Goal: Task Accomplishment & Management: Use online tool/utility

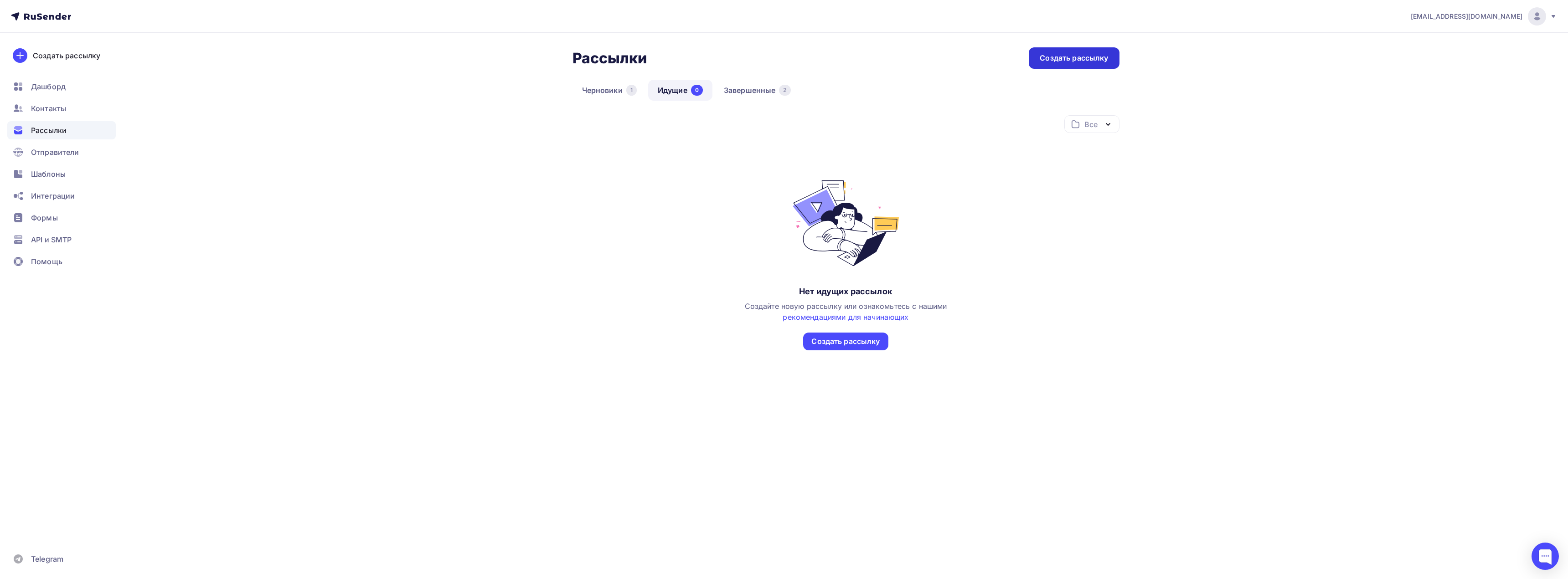
click at [1053, 59] on div "Создать рассылку" at bounding box center [1075, 59] width 69 height 11
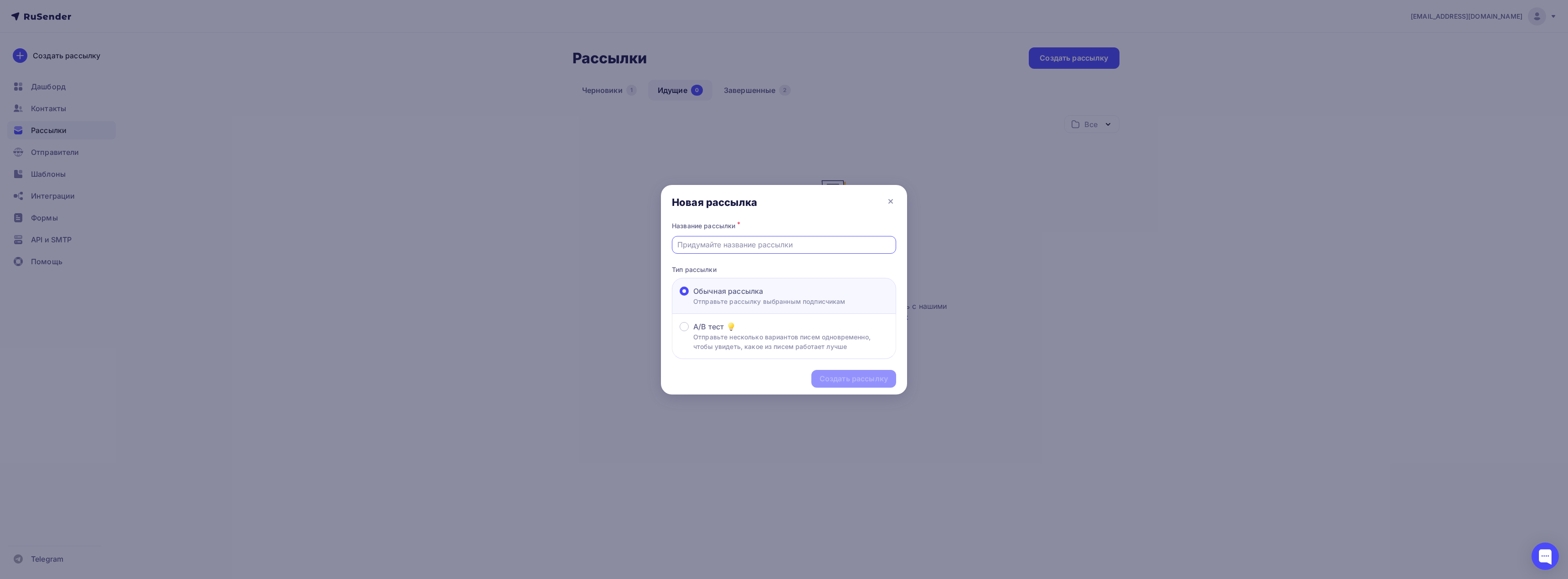
click at [697, 245] on input "text" at bounding box center [784, 245] width 214 height 11
type input "ь"
type input "mvp14082025"
click at [833, 381] on div "Создать рассылку" at bounding box center [854, 379] width 69 height 11
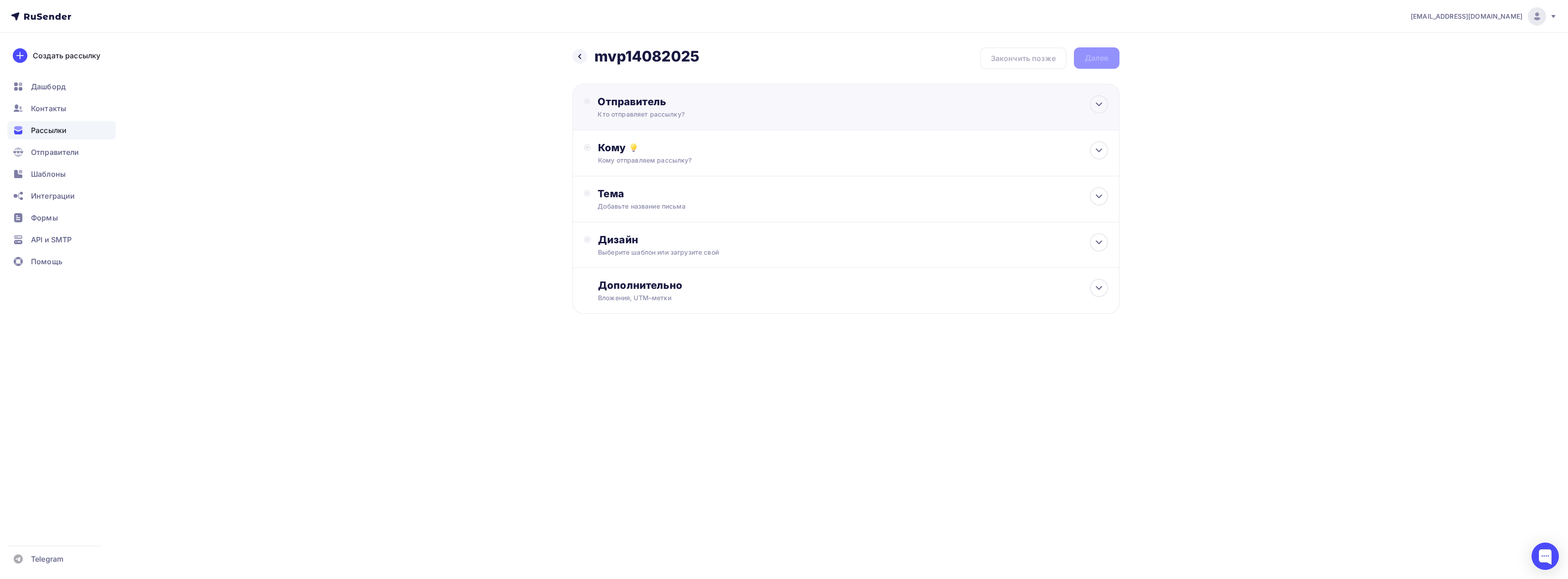
click at [641, 104] on div "Отправитель" at bounding box center [696, 101] width 197 height 13
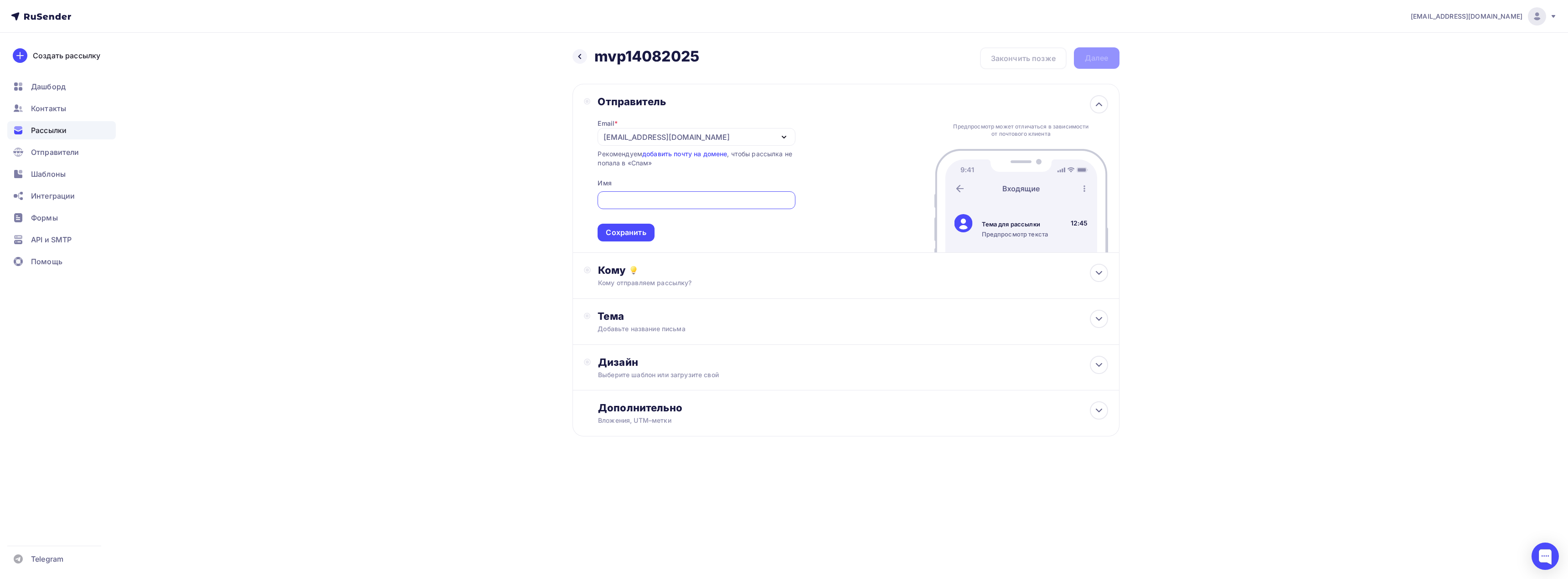
click at [643, 201] on input "text" at bounding box center [696, 201] width 187 height 11
type input "J"
type input "Олег Коротков"
click at [613, 230] on div "Сохранить" at bounding box center [625, 233] width 40 height 11
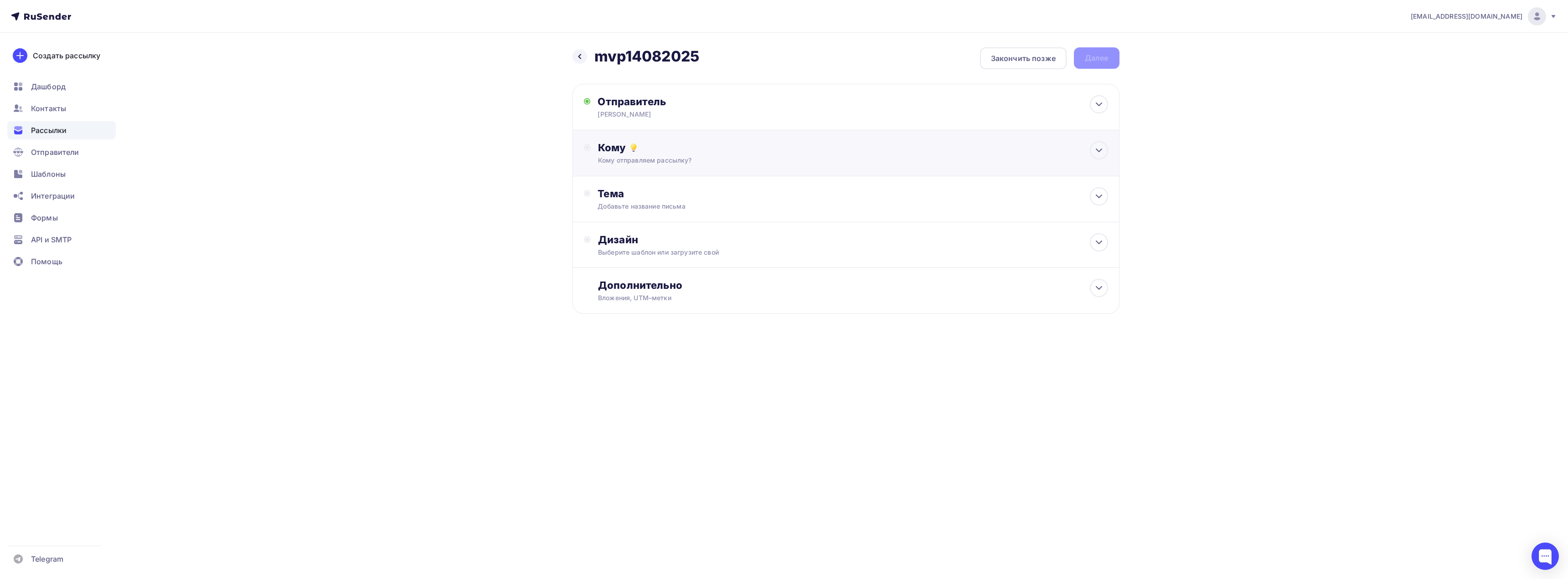
click at [610, 145] on div "Кому" at bounding box center [853, 147] width 510 height 13
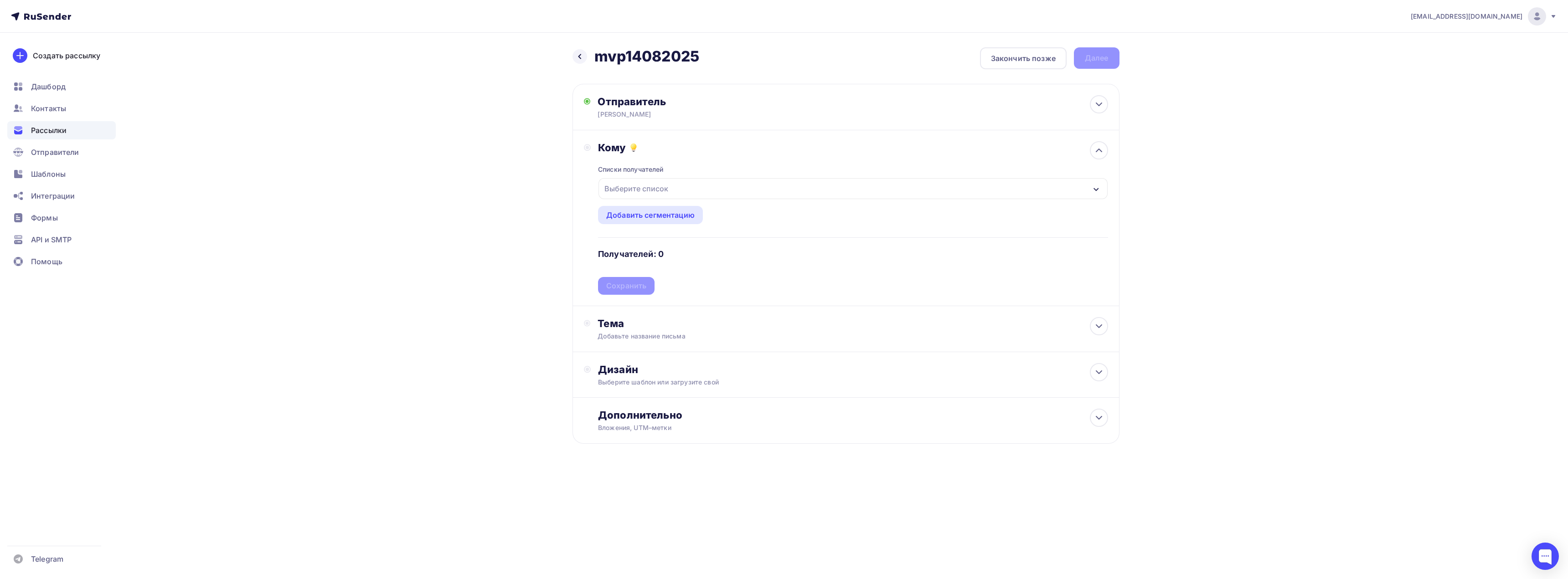
click at [693, 186] on div "Выберите список" at bounding box center [852, 188] width 509 height 21
click at [621, 263] on div "банк" at bounding box center [624, 266] width 32 height 11
click at [465, 250] on div "Назад mvp14082025 mvp14082025 Закончить позже Далее Отправитель Олег Коротков E…" at bounding box center [784, 267] width 747 height 470
click at [622, 285] on div "Сохранить" at bounding box center [626, 286] width 40 height 11
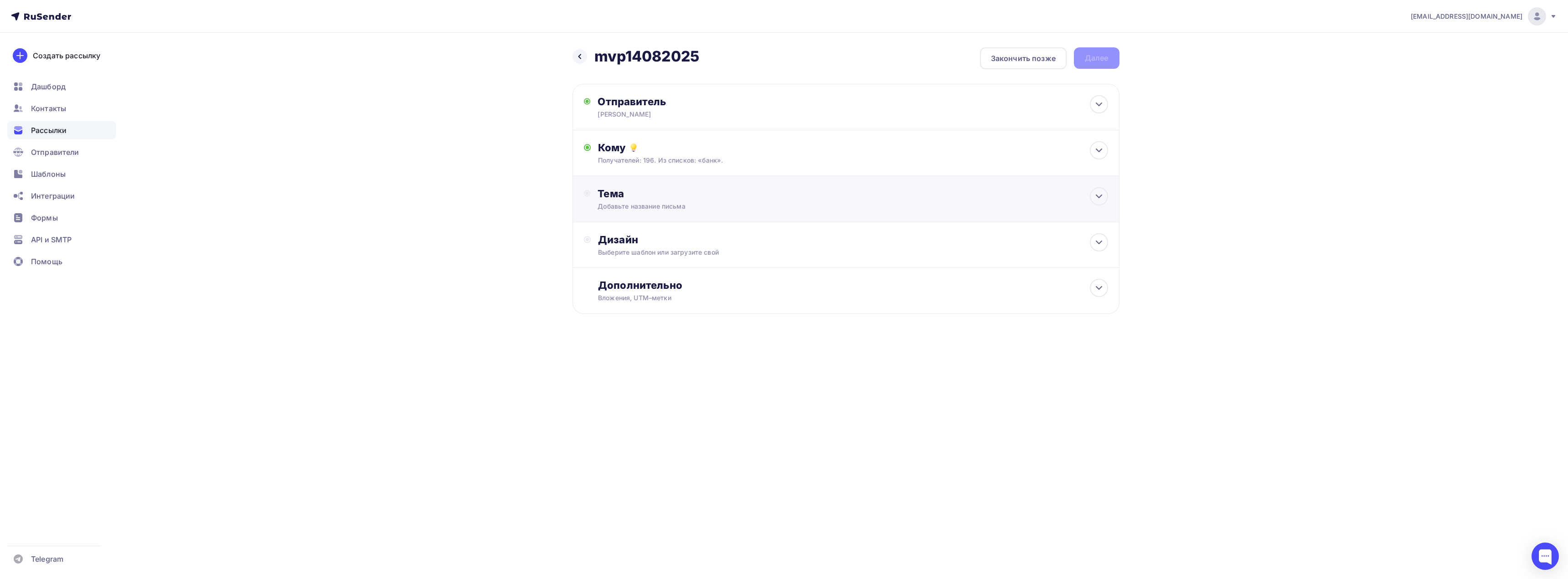
click at [620, 195] on div "Тема" at bounding box center [687, 193] width 180 height 13
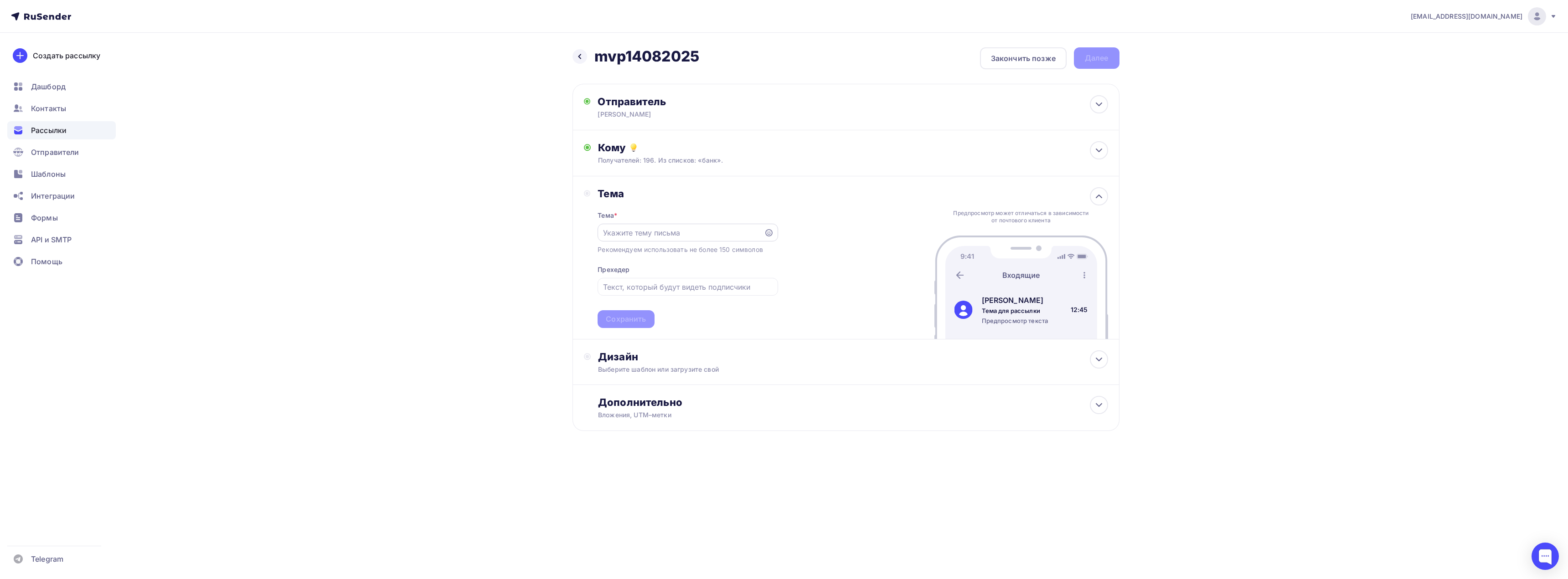
click at [641, 234] on input "text" at bounding box center [681, 233] width 156 height 11
paste input "MVP-платформа под вашу задачу за 2–4 недели"
type input "MVP-платформа под вашу задачу за 2–4 недели"
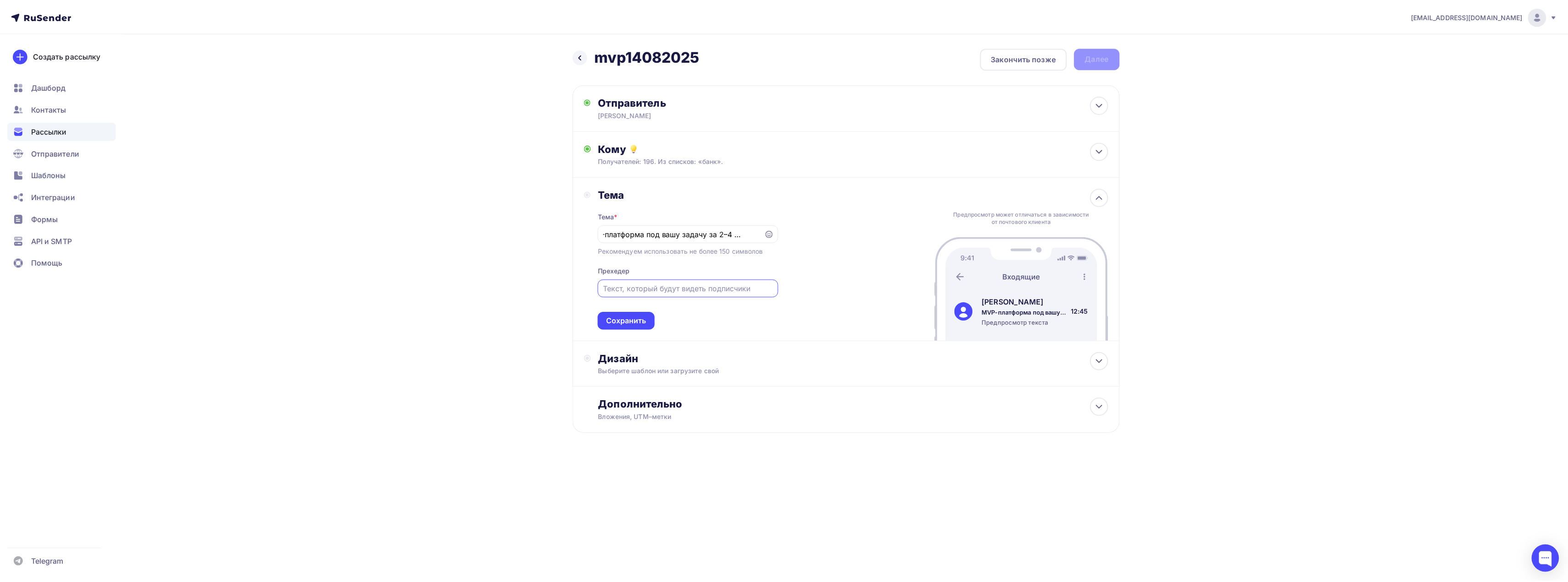
scroll to position [0, 0]
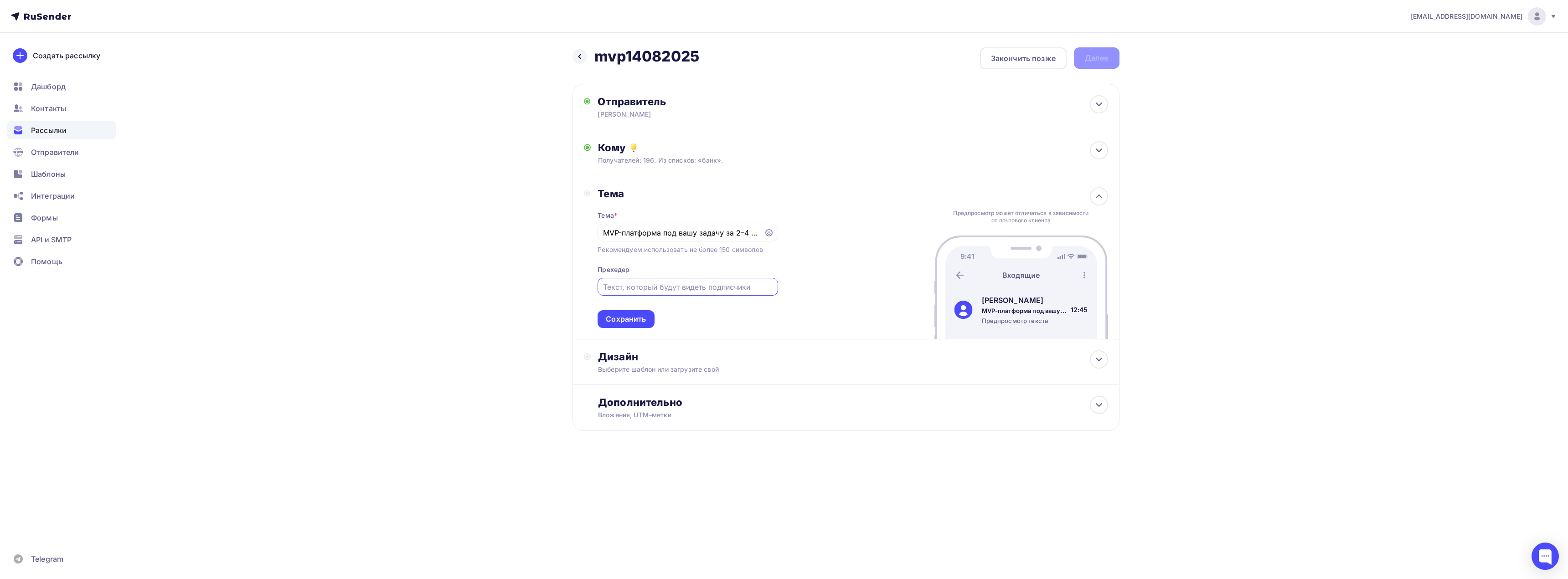
click at [635, 291] on input "text" at bounding box center [688, 287] width 170 height 11
click at [626, 285] on input "text" at bounding box center [688, 287] width 170 height 11
paste input "запускаем MVP от 2 недель"
type input "запускаем MVP от 2 недель"
click at [624, 322] on div "Сохранить" at bounding box center [625, 320] width 40 height 11
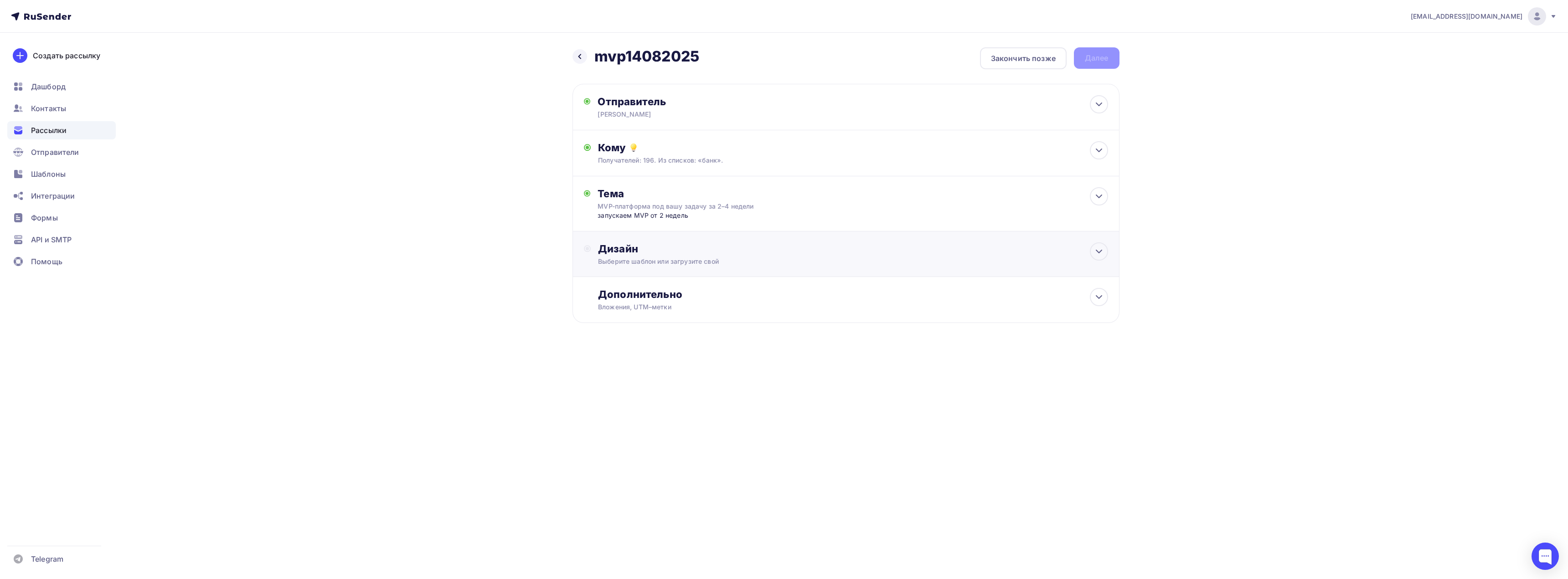
click at [596, 251] on div "Дизайн Выберите шаблон или загрузите свой" at bounding box center [846, 254] width 524 height 23
click at [638, 283] on div "Выбрать шаблон" at bounding box center [638, 286] width 63 height 11
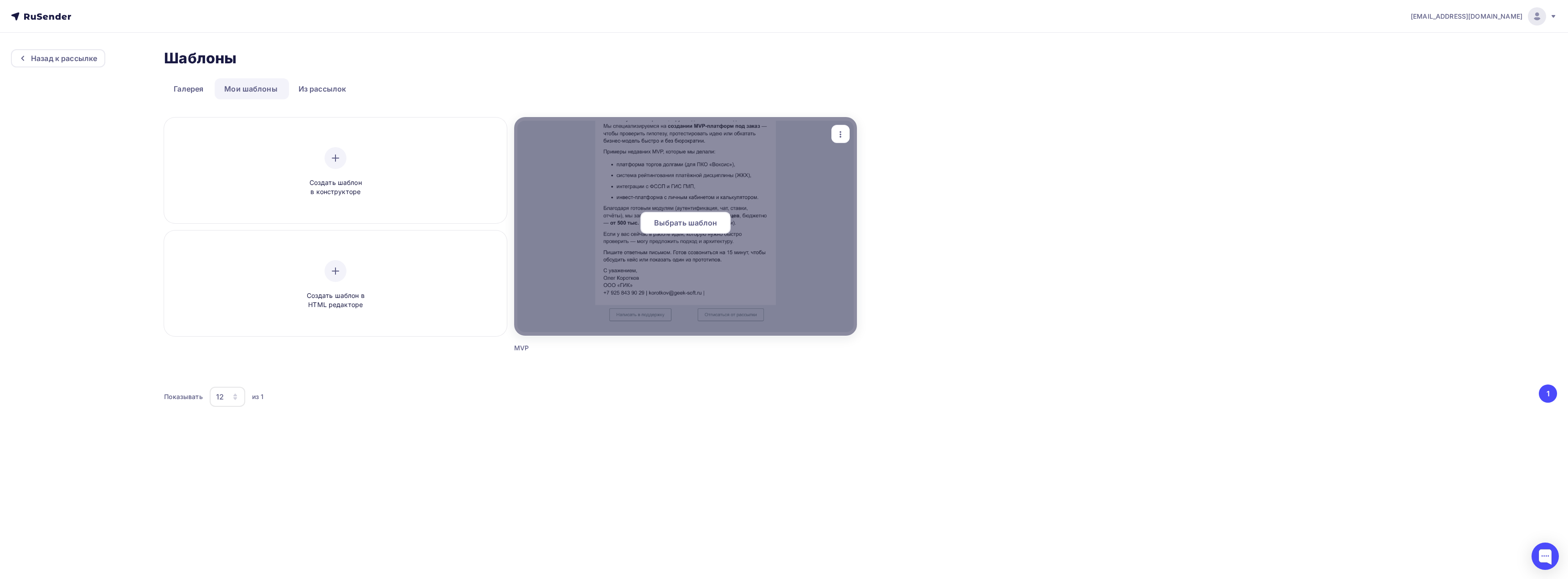
click at [675, 224] on span "Выбрать шаблон" at bounding box center [686, 223] width 63 height 11
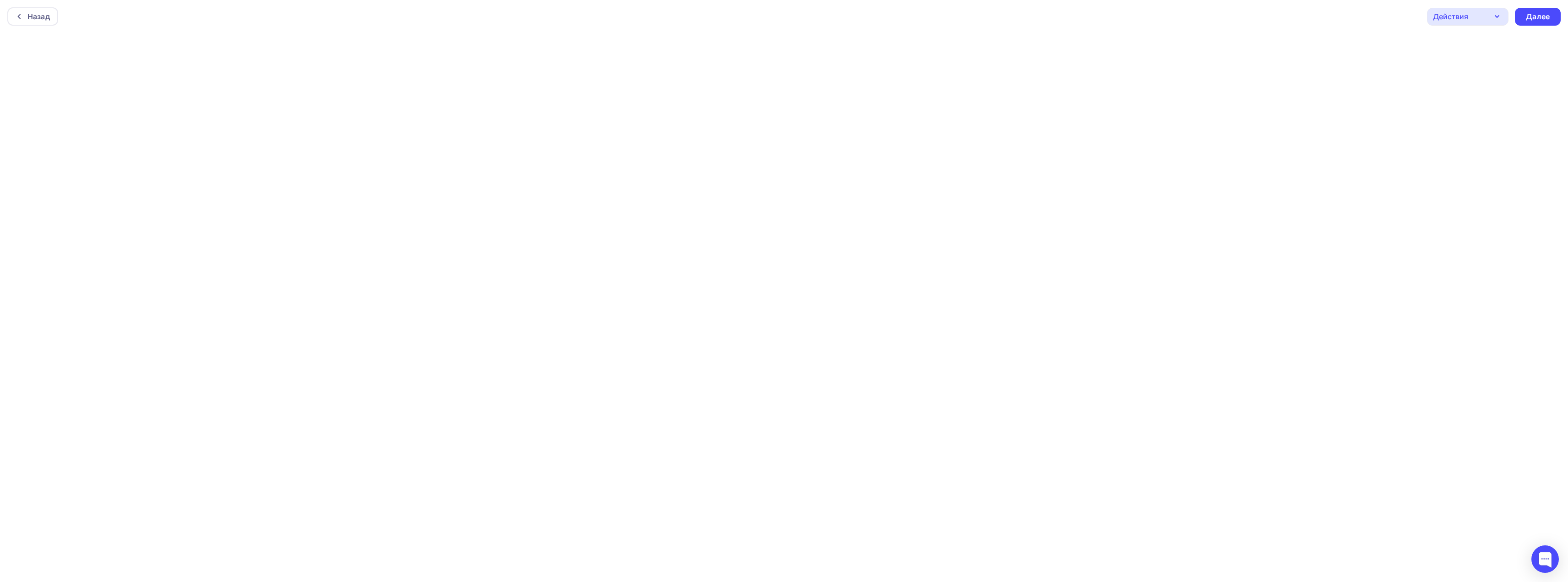
click at [1479, 16] on div "Действия" at bounding box center [1467, 17] width 82 height 18
click at [1469, 64] on div "Предпросмотр" at bounding box center [1481, 62] width 56 height 11
click at [1493, 17] on icon "button" at bounding box center [1496, 16] width 11 height 11
click at [1540, 16] on div "Далее" at bounding box center [1537, 17] width 24 height 11
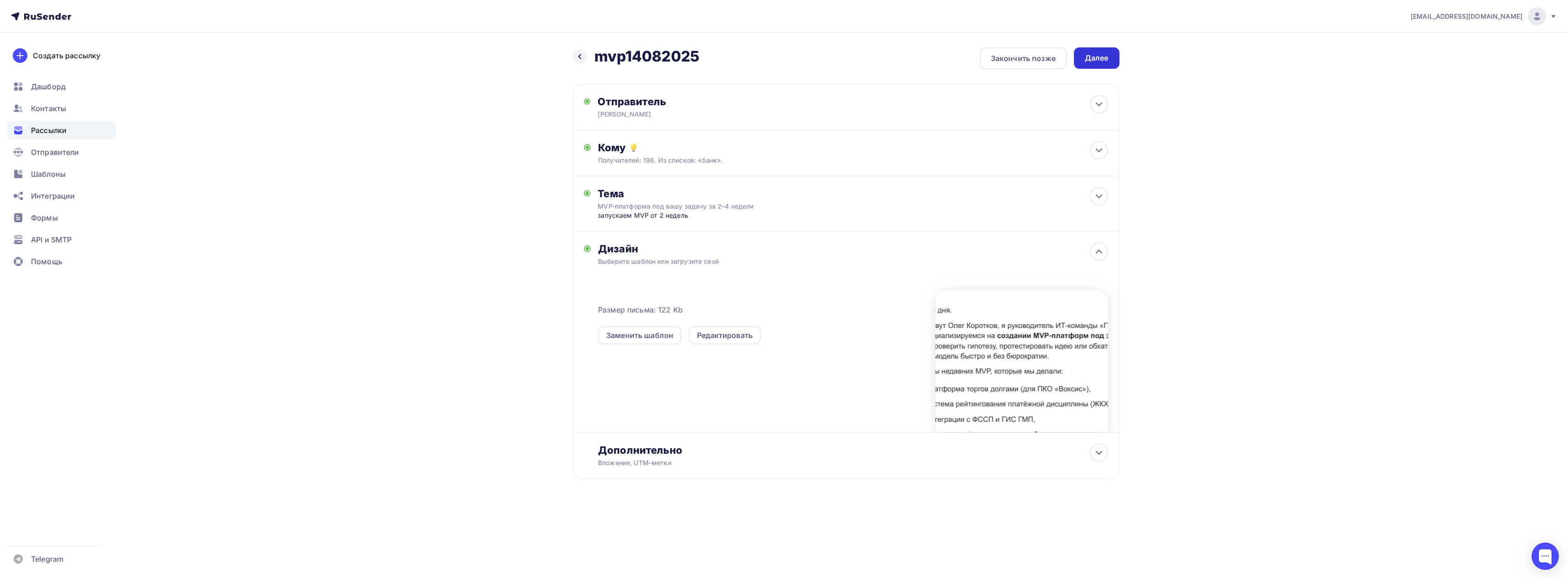
click at [1092, 56] on div "Далее" at bounding box center [1097, 59] width 23 height 11
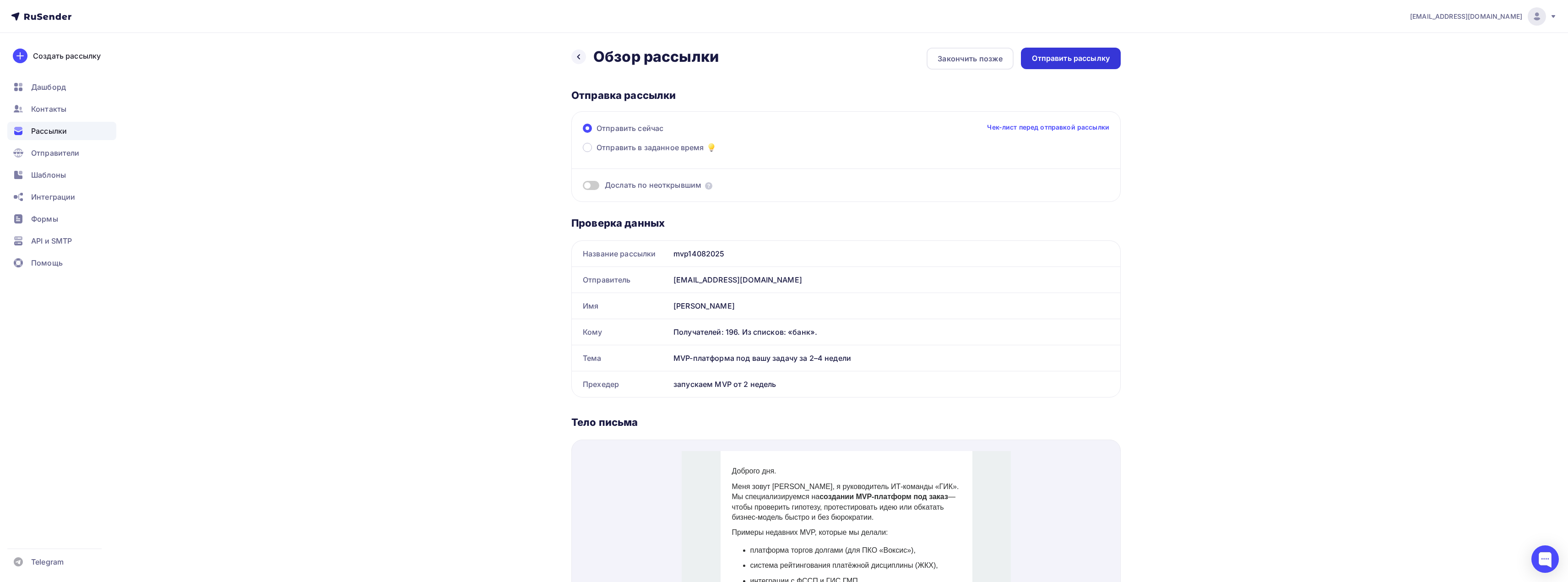
click at [1063, 61] on div "Отправить рассылку" at bounding box center [1071, 59] width 78 height 11
